Goal: Task Accomplishment & Management: Manage account settings

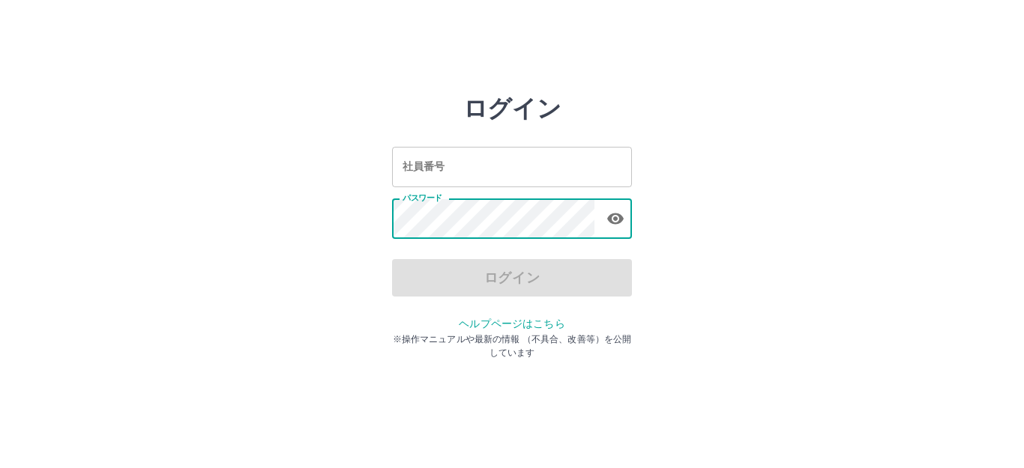
click at [486, 177] on input "社員番号" at bounding box center [512, 167] width 240 height 40
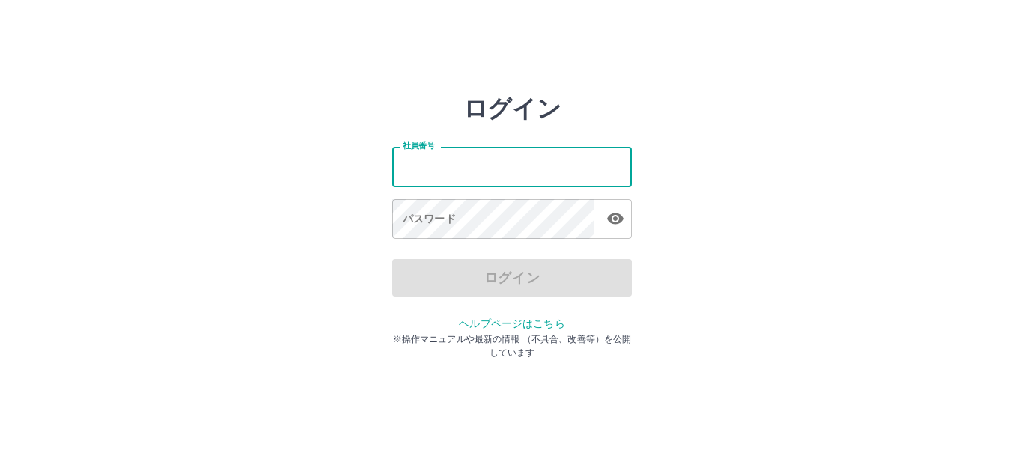
type input "*******"
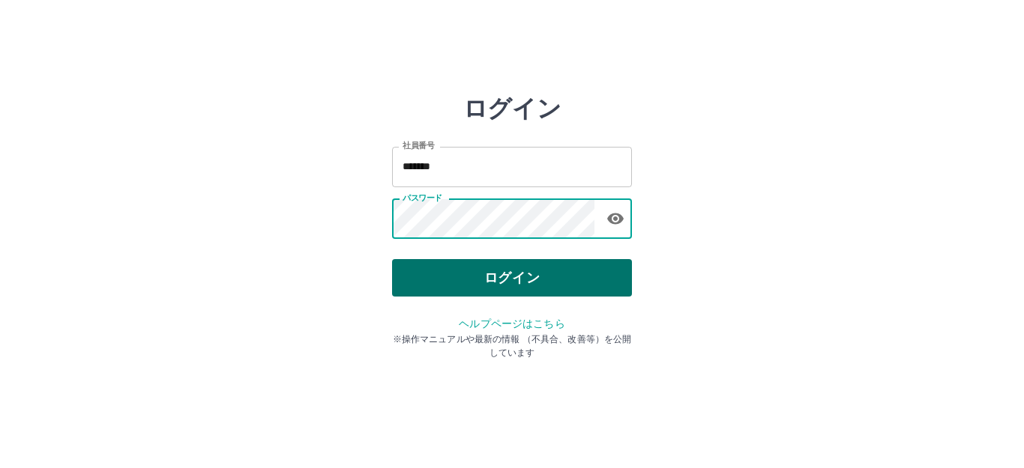
click at [493, 280] on button "ログイン" at bounding box center [512, 277] width 240 height 37
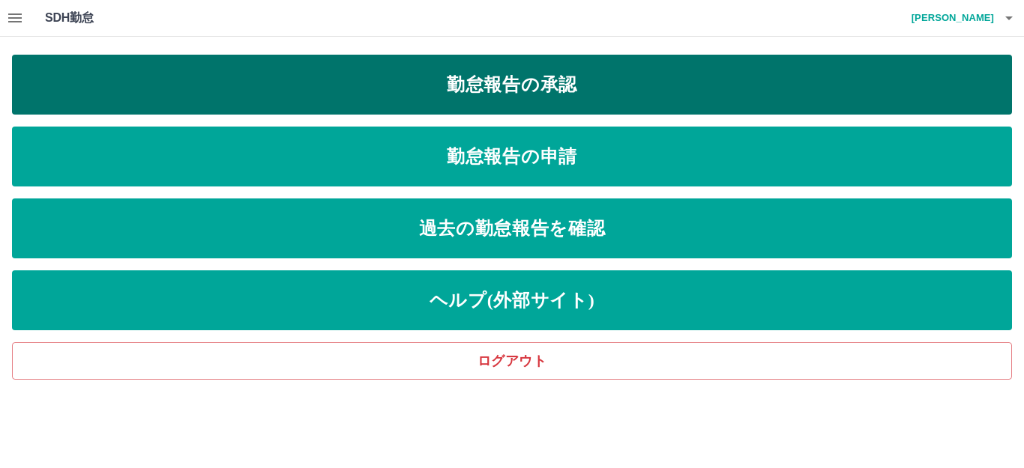
click at [651, 89] on link "勤怠報告の承認" at bounding box center [512, 85] width 1000 height 60
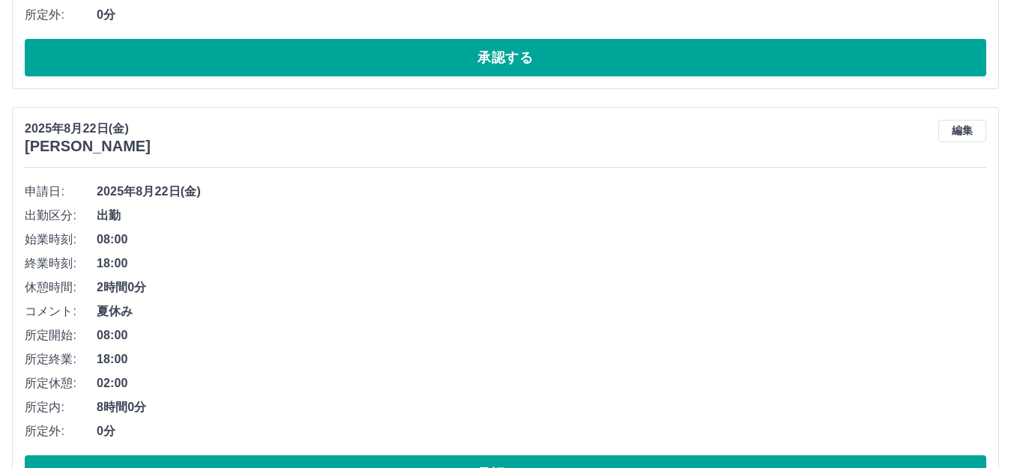
scroll to position [4296, 0]
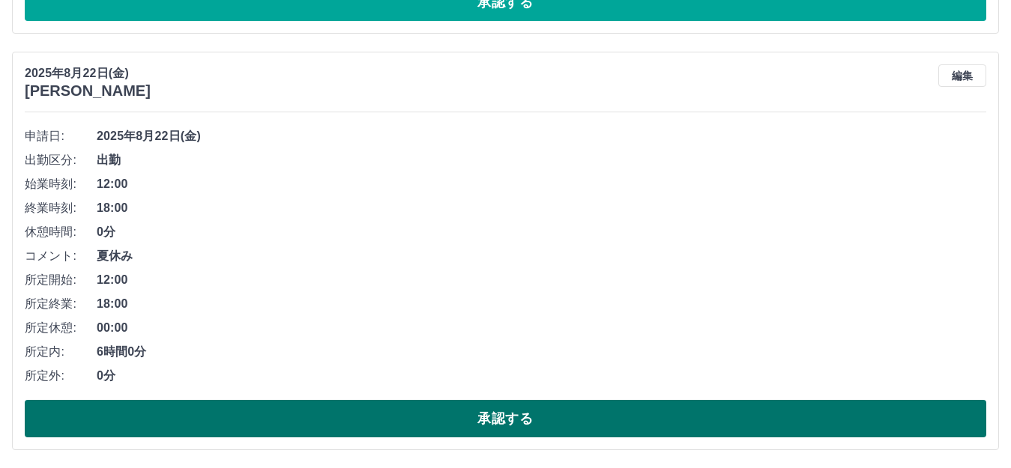
click at [476, 421] on button "承認する" at bounding box center [506, 418] width 962 height 37
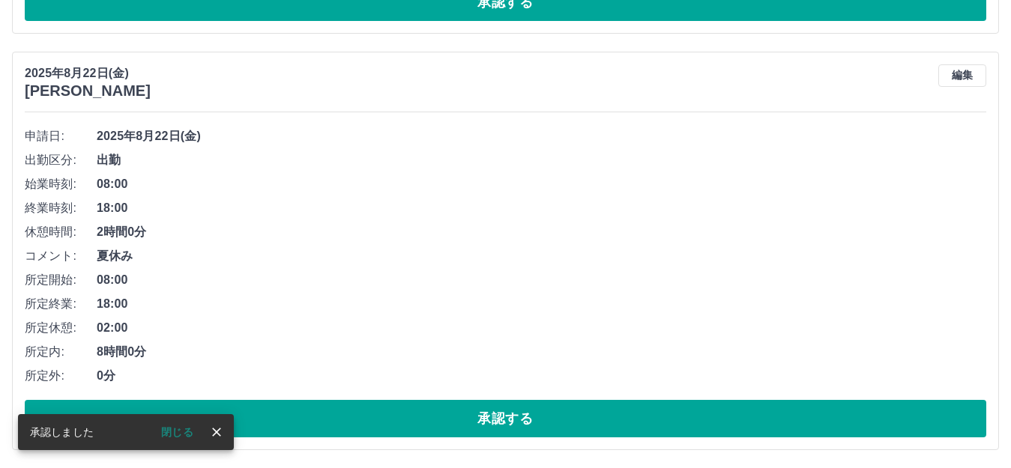
scroll to position [3879, 0]
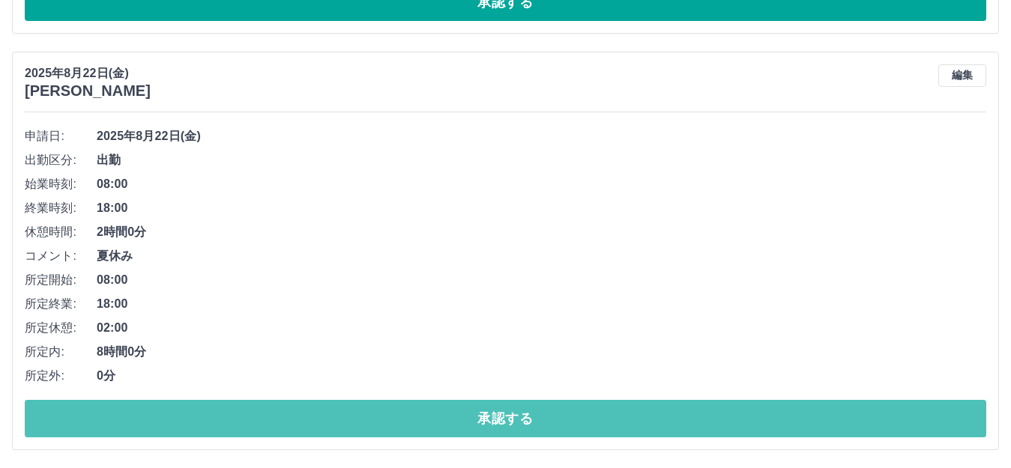
click at [478, 415] on button "承認する" at bounding box center [506, 418] width 962 height 37
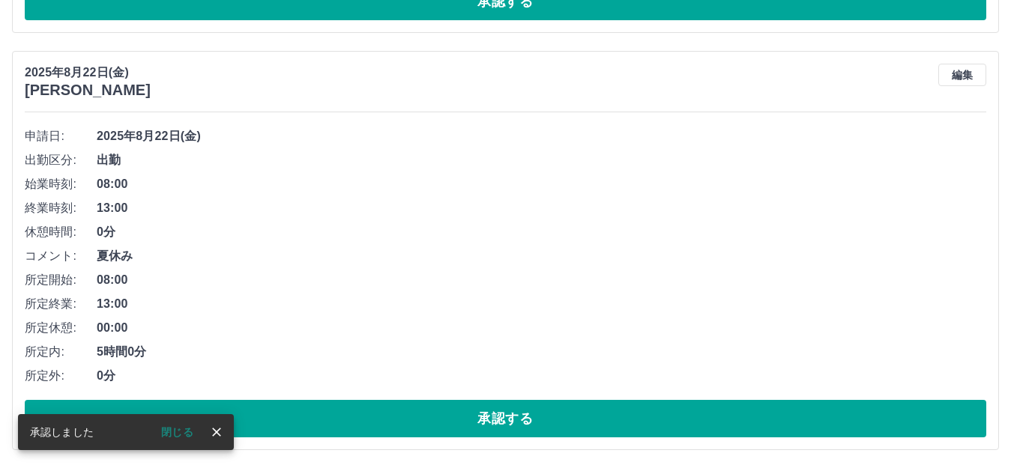
scroll to position [3462, 0]
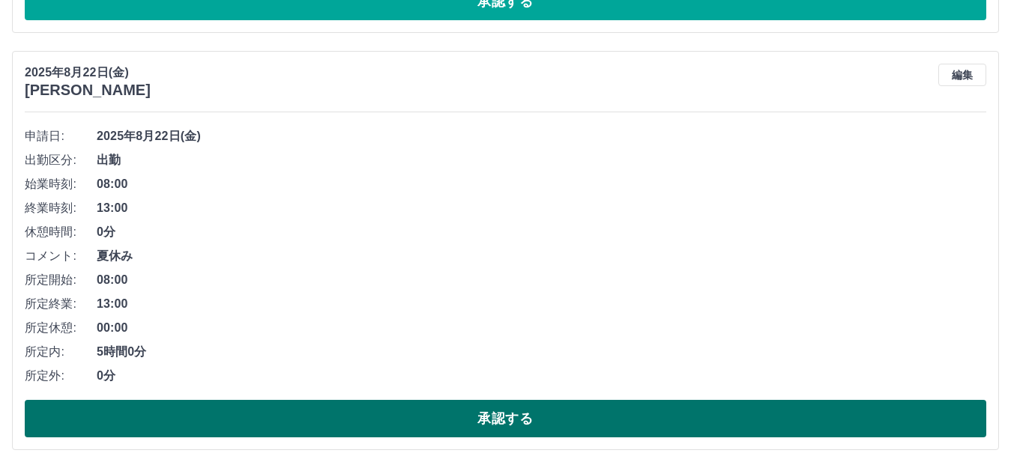
click at [447, 420] on button "承認する" at bounding box center [506, 418] width 962 height 37
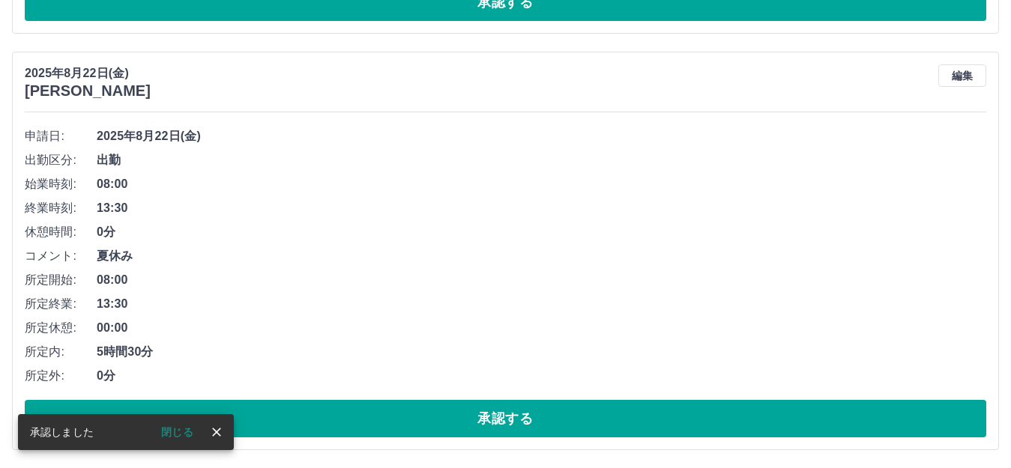
scroll to position [3045, 0]
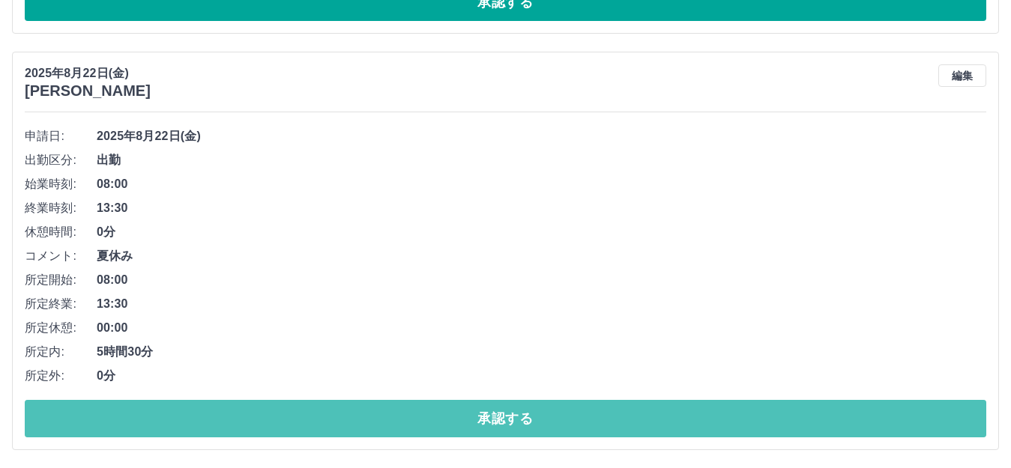
click at [447, 420] on button "承認する" at bounding box center [506, 418] width 962 height 37
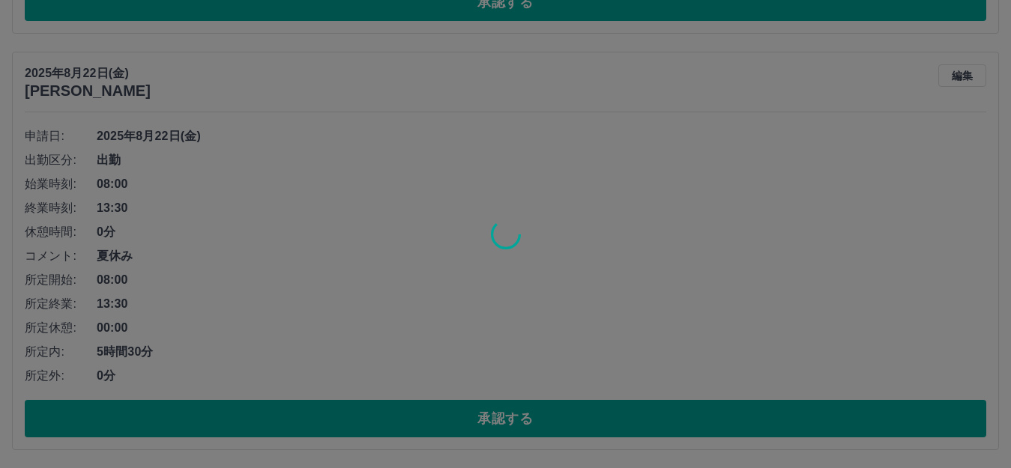
scroll to position [2628, 0]
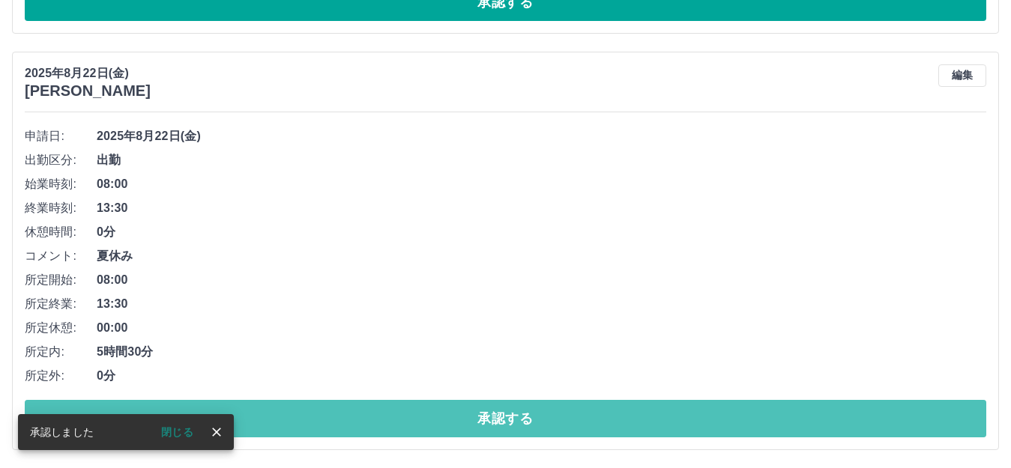
click at [447, 420] on button "承認する" at bounding box center [506, 418] width 962 height 37
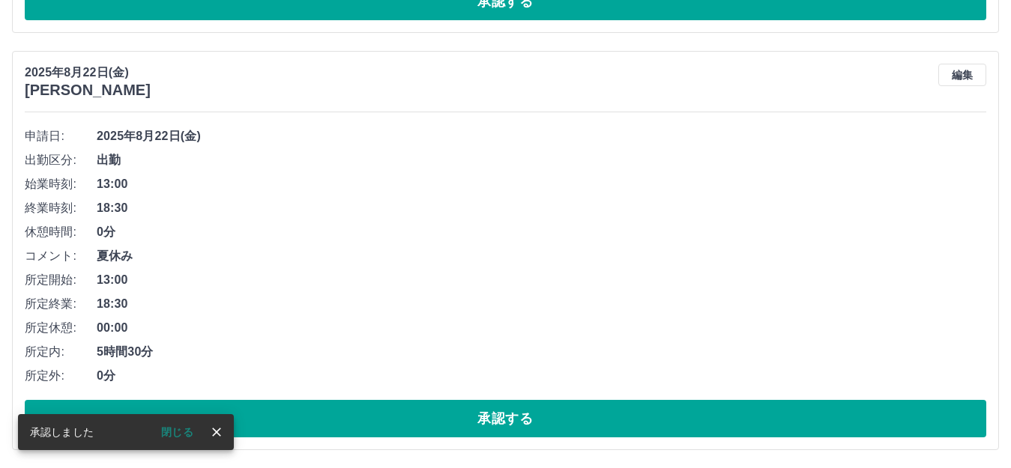
scroll to position [2212, 0]
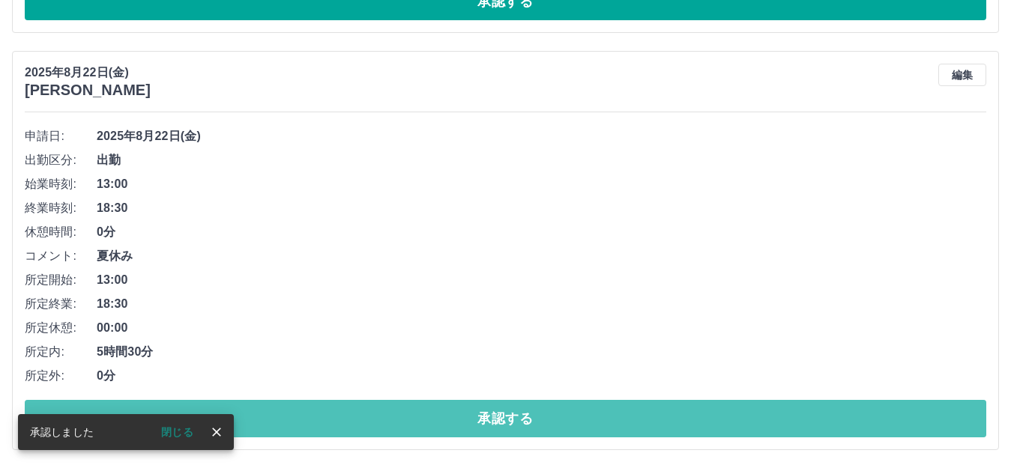
click at [447, 420] on button "承認する" at bounding box center [506, 418] width 962 height 37
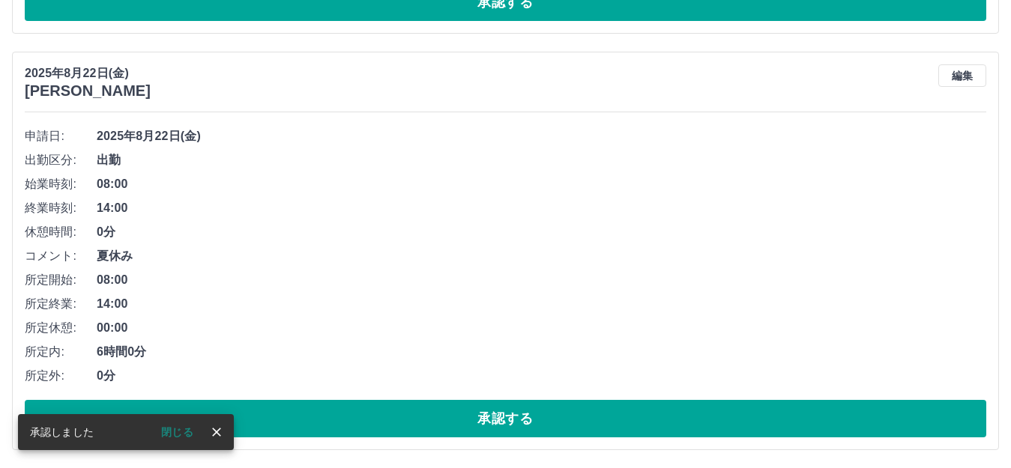
scroll to position [1794, 0]
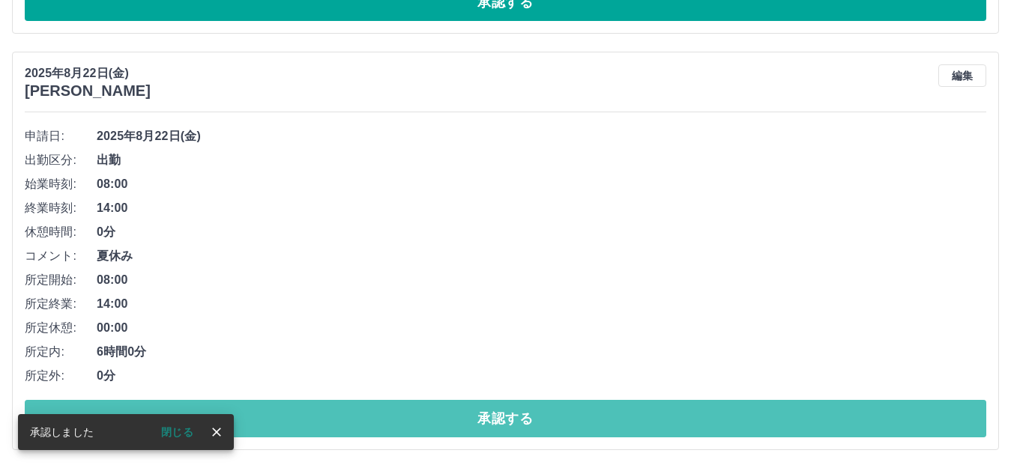
click at [447, 420] on button "承認する" at bounding box center [506, 418] width 962 height 37
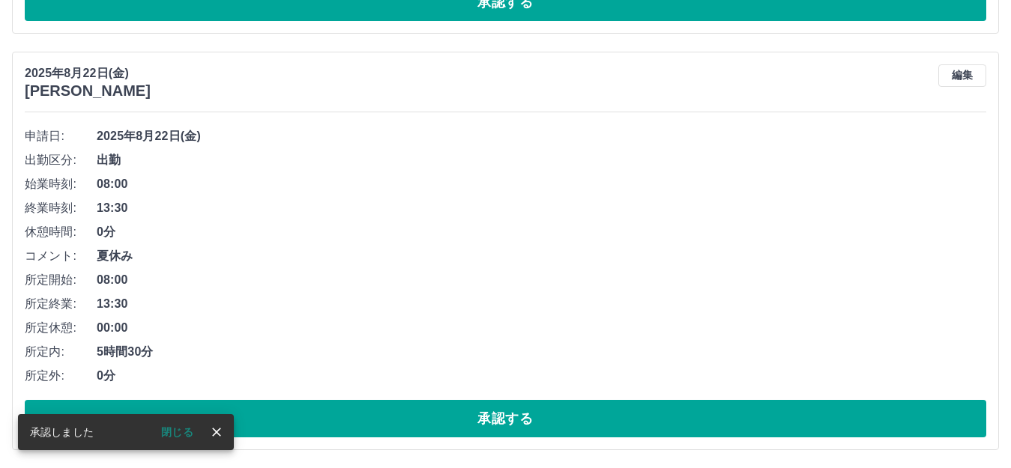
scroll to position [1377, 0]
click at [513, 411] on button "承認する" at bounding box center [506, 418] width 962 height 37
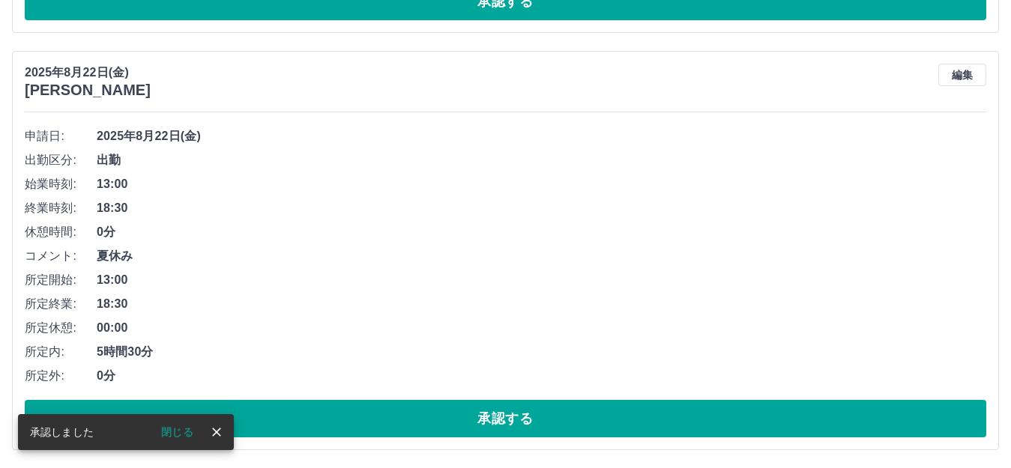
scroll to position [961, 0]
click at [531, 417] on button "承認する" at bounding box center [506, 418] width 962 height 37
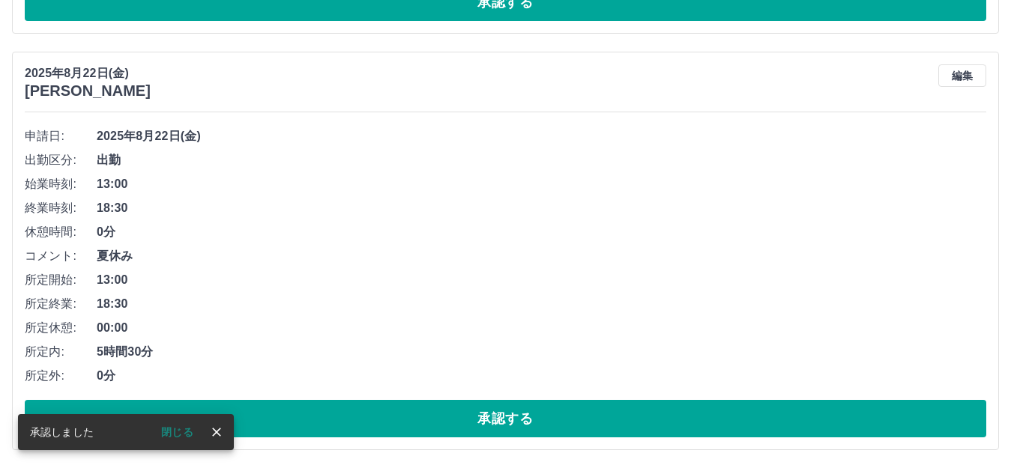
scroll to position [543, 0]
click at [531, 417] on button "承認する" at bounding box center [506, 418] width 962 height 37
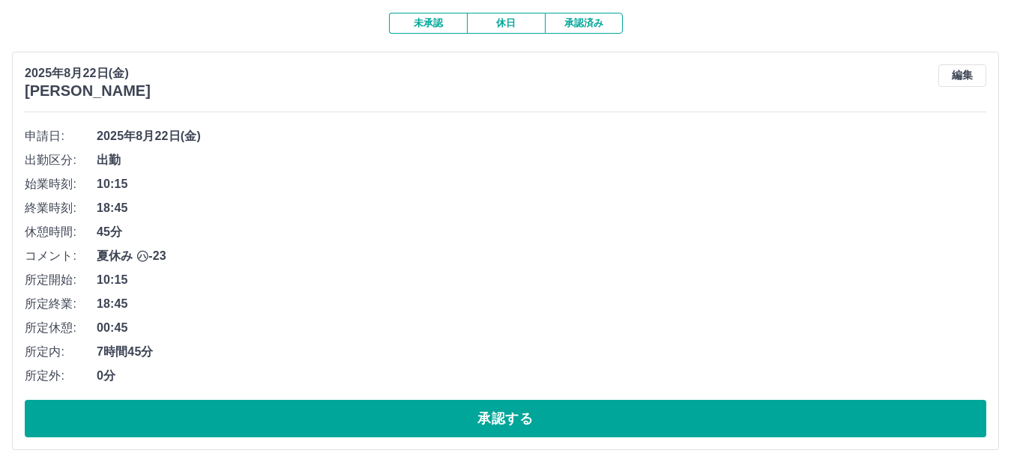
scroll to position [187, 0]
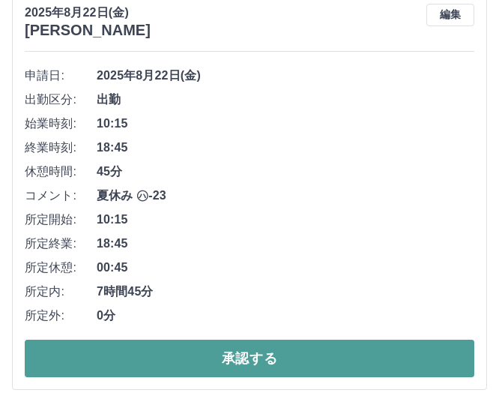
click at [163, 356] on button "承認する" at bounding box center [250, 357] width 450 height 37
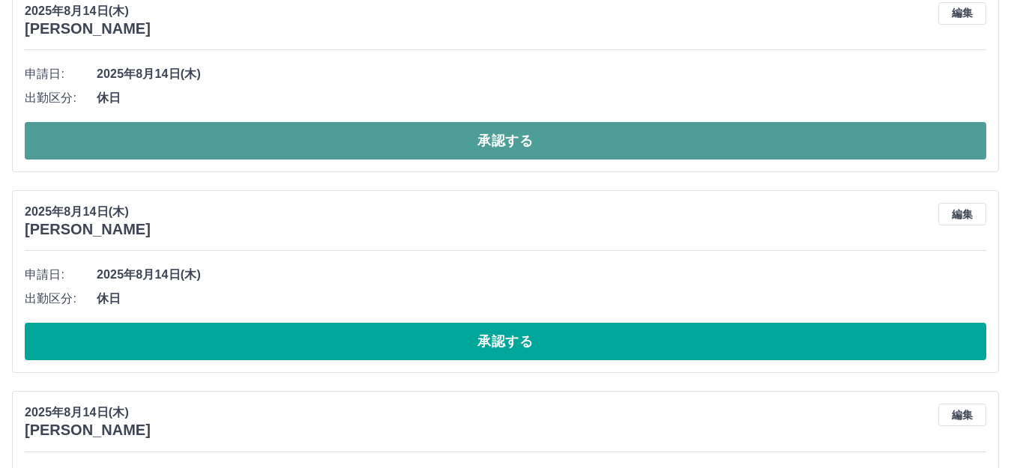
click at [357, 131] on button "承認する" at bounding box center [506, 140] width 962 height 37
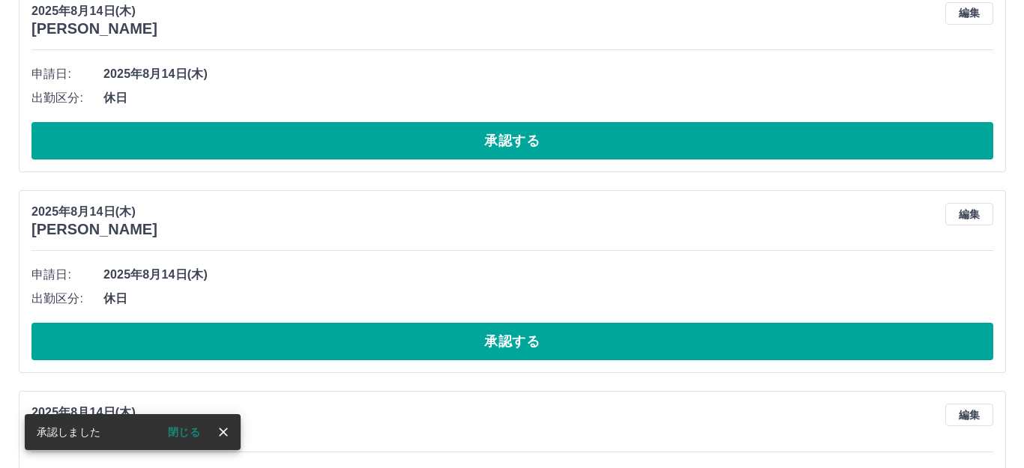
scroll to position [0, 0]
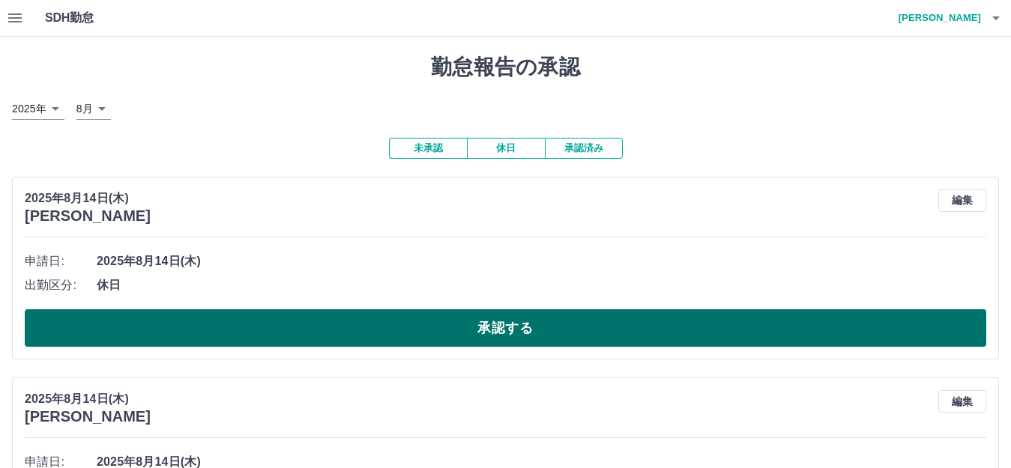
click at [387, 324] on button "承認する" at bounding box center [506, 328] width 962 height 37
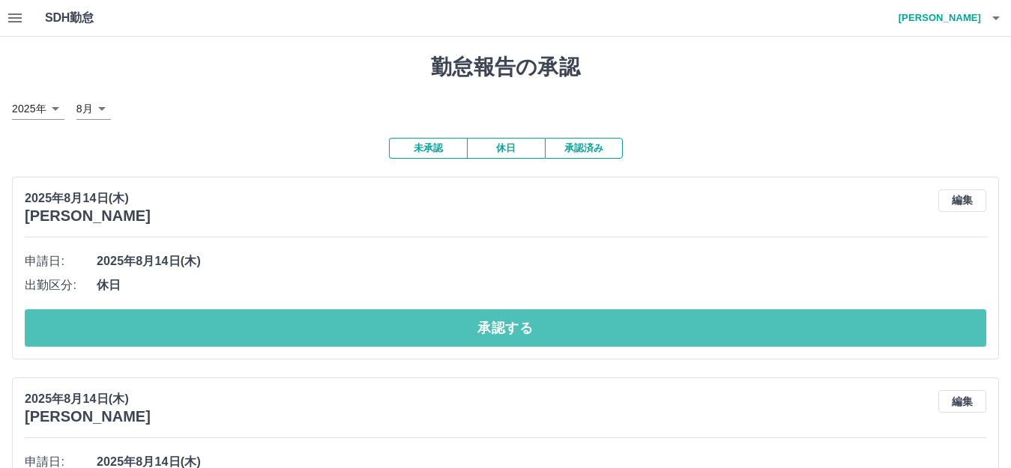
click at [387, 325] on button "承認する" at bounding box center [506, 328] width 962 height 37
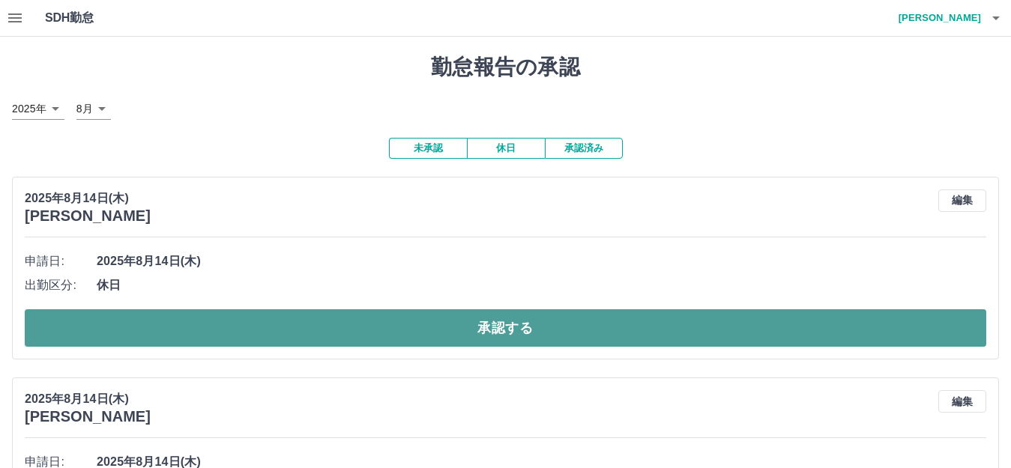
click at [387, 324] on button "承認する" at bounding box center [506, 328] width 962 height 37
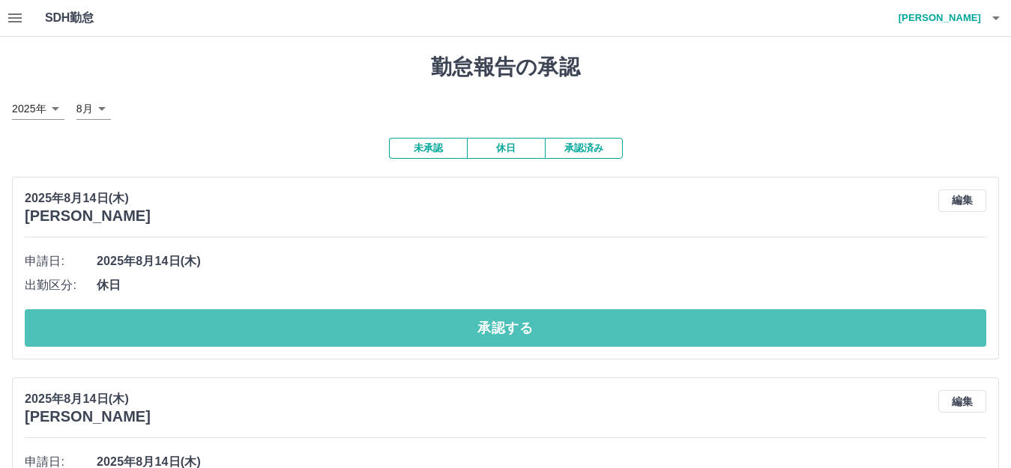
click at [387, 325] on button "承認する" at bounding box center [506, 328] width 962 height 37
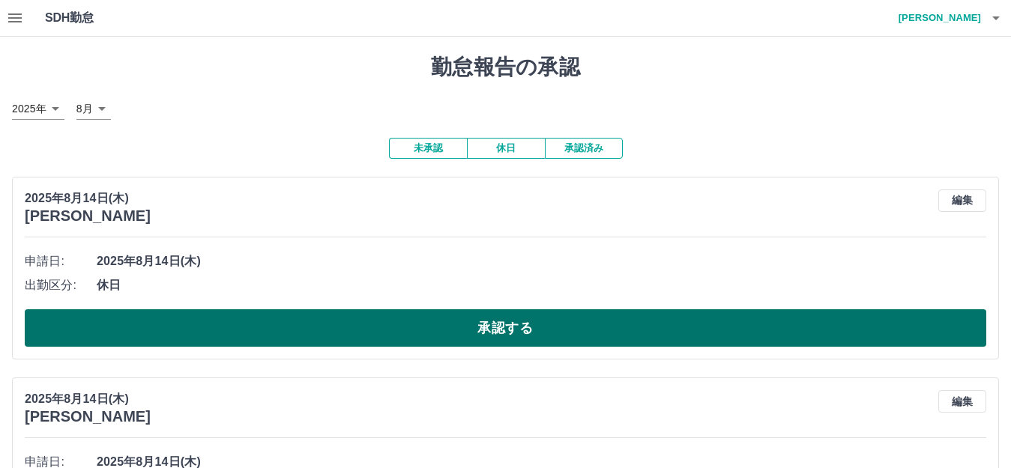
click at [638, 333] on button "承認する" at bounding box center [506, 328] width 962 height 37
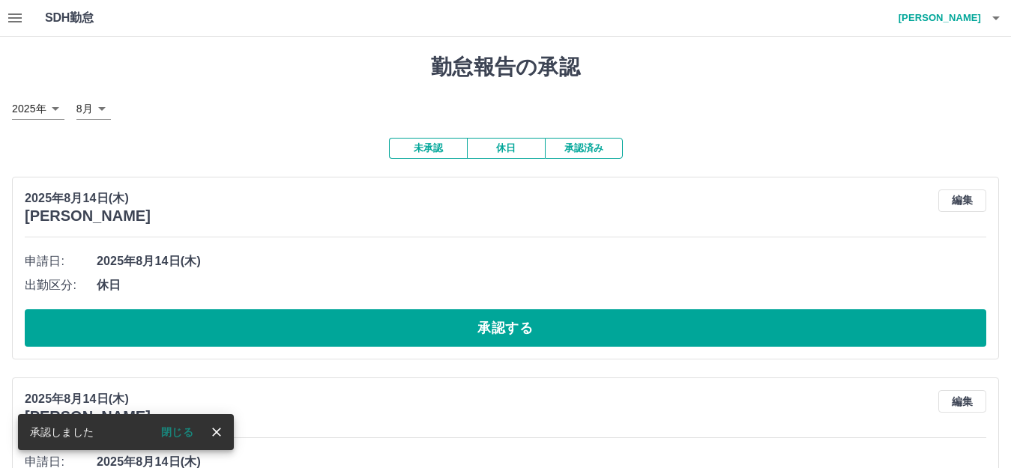
click at [638, 333] on button "承認する" at bounding box center [506, 328] width 962 height 37
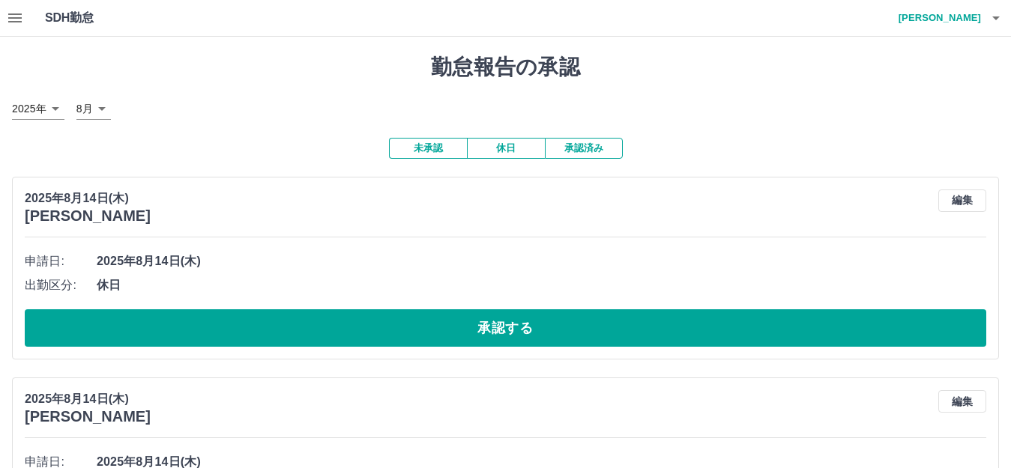
click at [638, 333] on button "承認する" at bounding box center [506, 328] width 962 height 37
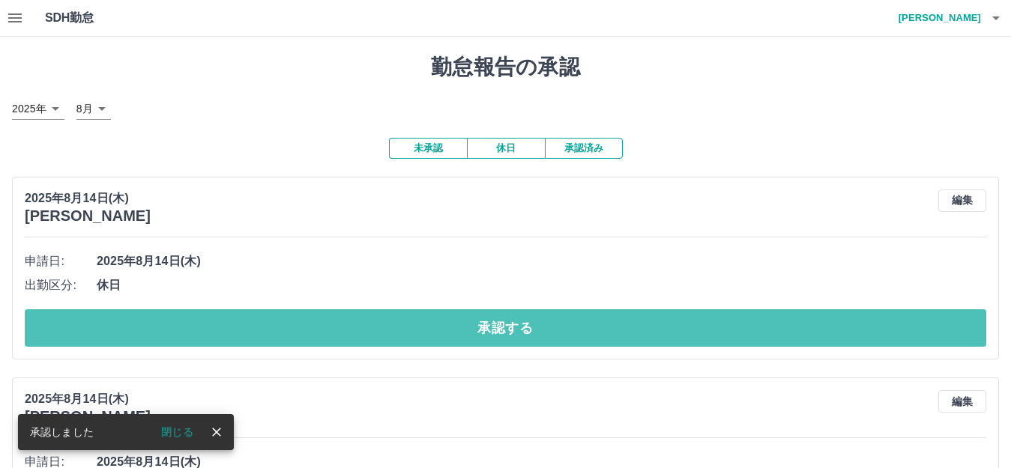
click at [638, 333] on button "承認する" at bounding box center [506, 328] width 962 height 37
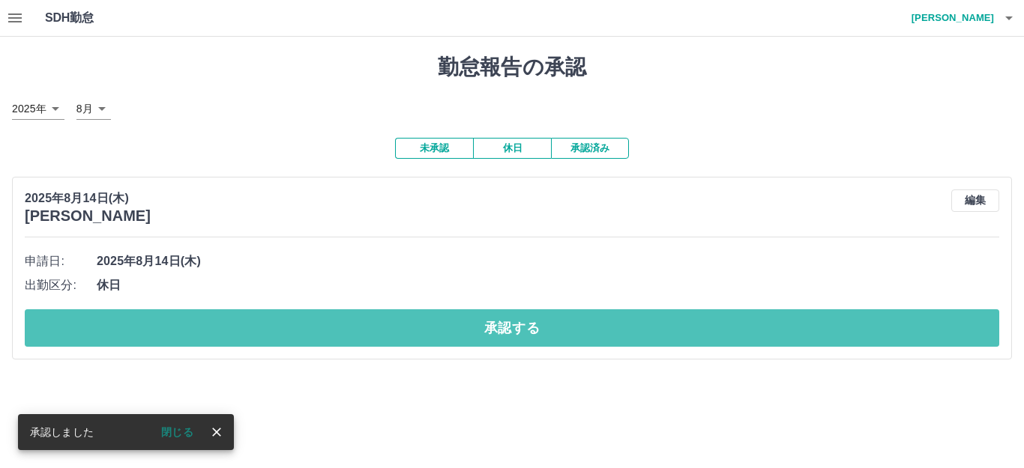
click at [638, 334] on button "承認する" at bounding box center [512, 328] width 974 height 37
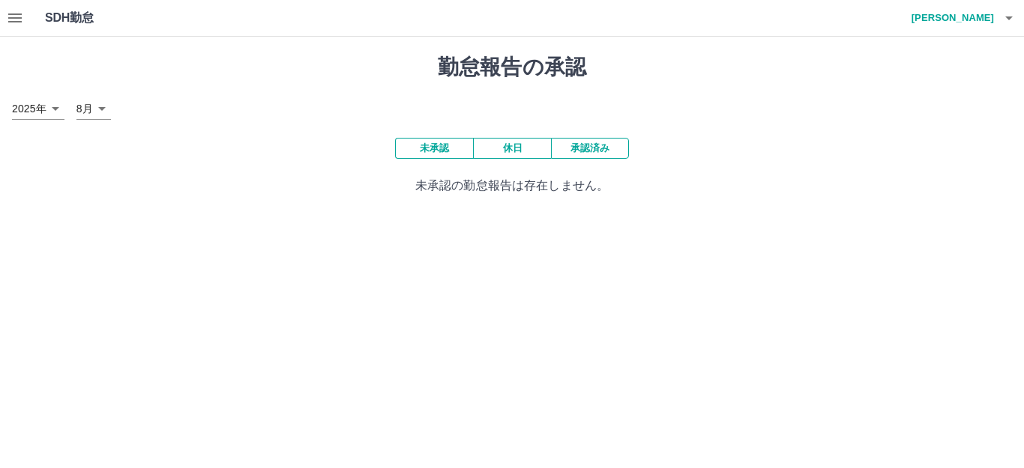
click at [1009, 16] on icon "button" at bounding box center [1008, 18] width 7 height 4
click at [944, 116] on li "ログアウト" at bounding box center [945, 109] width 133 height 27
